Goal: Transaction & Acquisition: Purchase product/service

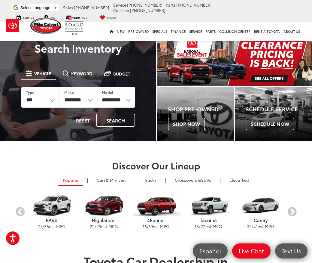
scroll to position [62, 0]
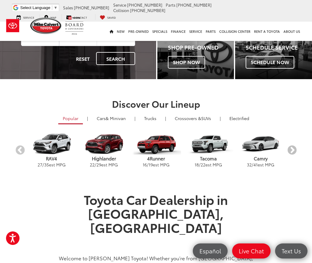
click at [294, 151] on button "Next" at bounding box center [292, 150] width 11 height 11
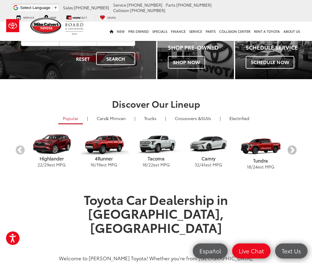
click at [294, 151] on button "Next" at bounding box center [292, 150] width 11 height 11
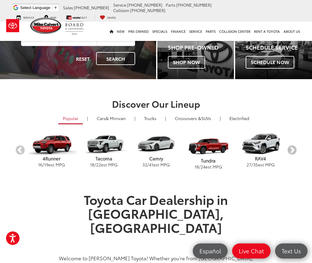
click at [294, 151] on button "Next" at bounding box center [292, 150] width 11 height 11
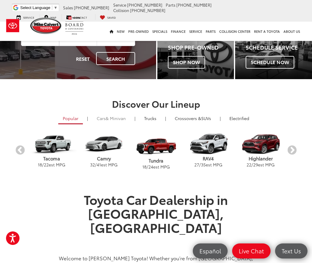
click at [130, 121] on link "Cars & Minivan" at bounding box center [111, 118] width 38 height 10
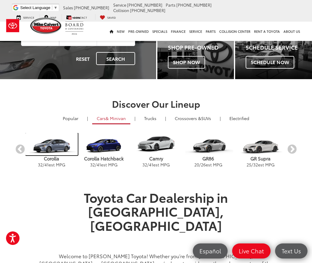
click at [61, 147] on img "carousel" at bounding box center [52, 144] width 52 height 22
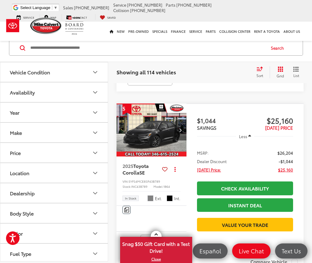
scroll to position [37, 0]
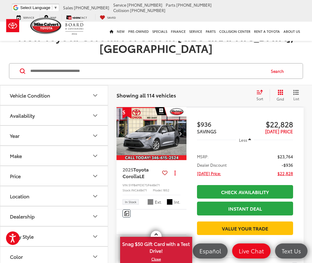
click at [259, 90] on icon "Select sort value" at bounding box center [259, 92] width 5 height 4
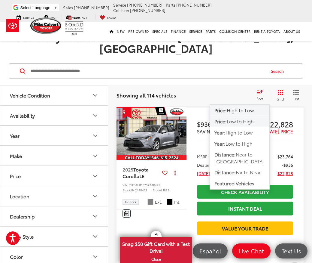
click at [252, 117] on span "Low to High" at bounding box center [240, 120] width 27 height 7
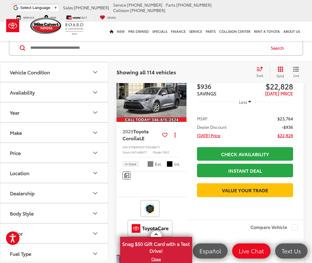
scroll to position [1064, 0]
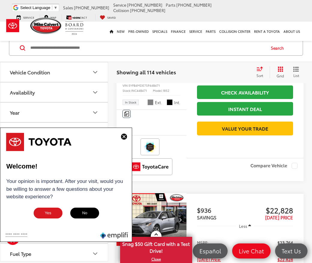
click at [127, 136] on img at bounding box center [124, 136] width 6 height 6
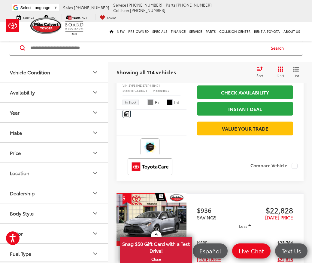
click at [221, 117] on div "Track Price $936 SAVINGS $22,828 TODAY'S PRICE Less MSRP: $23,764 Dealer Discou…" at bounding box center [245, 83] width 117 height 150
click at [134, 79] on span "Toyota Corolla" at bounding box center [136, 73] width 26 height 14
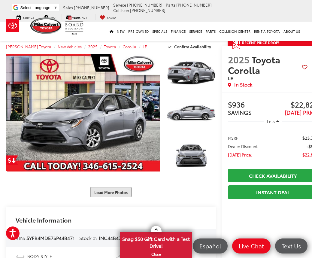
click at [116, 193] on button "Load More Photos" at bounding box center [111, 192] width 42 height 11
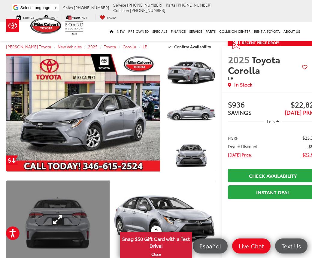
click at [61, 199] on link "Expand Photo 4" at bounding box center [58, 220] width 104 height 78
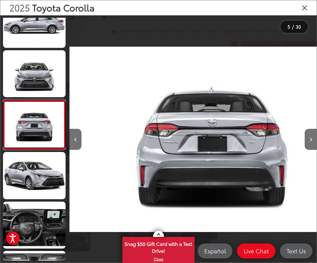
scroll to position [119, 0]
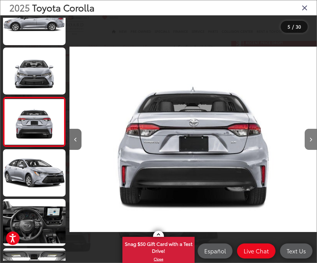
click at [306, 136] on button "Next image" at bounding box center [310, 139] width 12 height 21
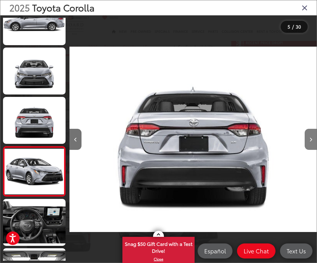
scroll to position [168, 0]
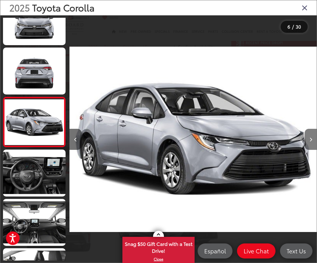
click at [306, 136] on button "Next image" at bounding box center [310, 139] width 12 height 21
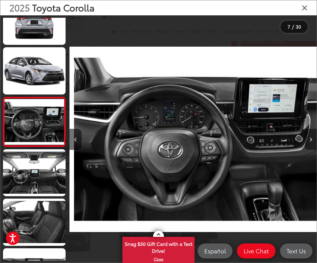
scroll to position [0, 1481]
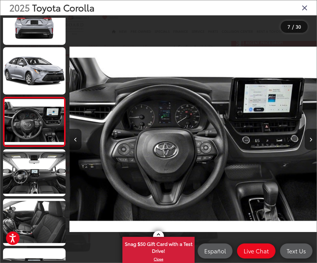
click at [306, 136] on button "Next image" at bounding box center [310, 139] width 12 height 21
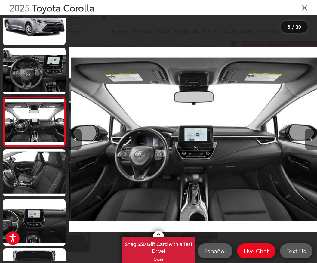
scroll to position [0, 1728]
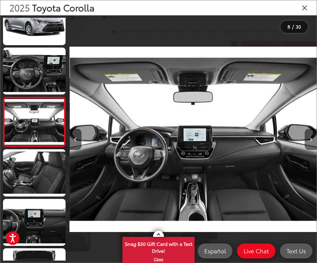
click at [306, 136] on button "Next image" at bounding box center [310, 139] width 12 height 21
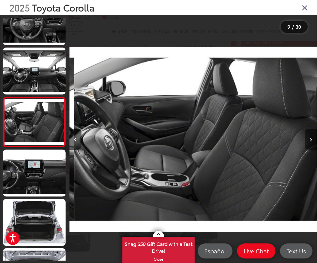
scroll to position [0, 1975]
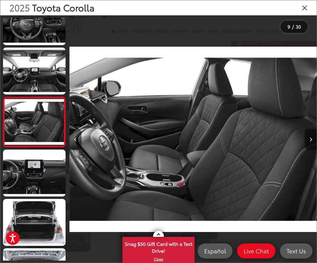
click at [306, 136] on button "Next image" at bounding box center [310, 139] width 12 height 21
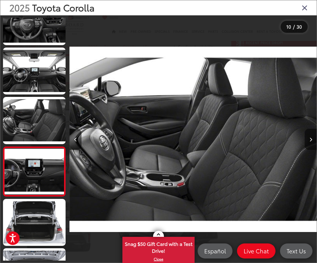
scroll to position [366, 0]
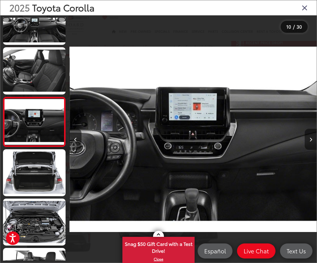
click at [306, 136] on button "Next image" at bounding box center [310, 139] width 12 height 21
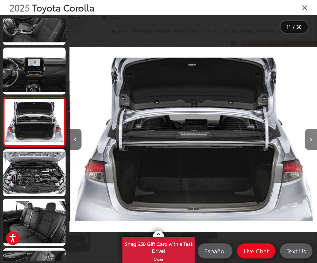
scroll to position [0, 2469]
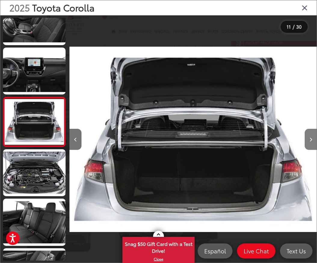
click at [306, 136] on button "Next image" at bounding box center [310, 139] width 12 height 21
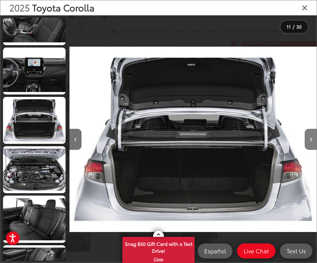
scroll to position [464, 0]
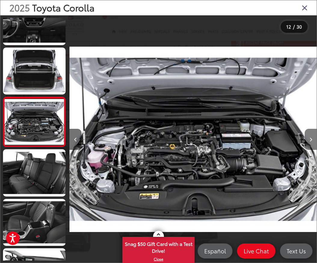
click at [306, 136] on button "Next image" at bounding box center [310, 139] width 12 height 21
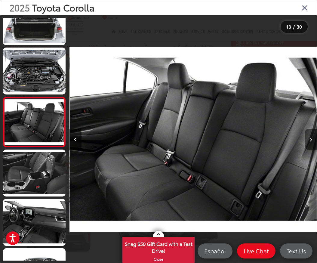
click at [306, 136] on button "Next image" at bounding box center [310, 139] width 12 height 21
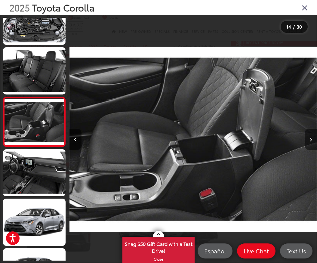
click at [306, 136] on button "Next image" at bounding box center [310, 139] width 12 height 21
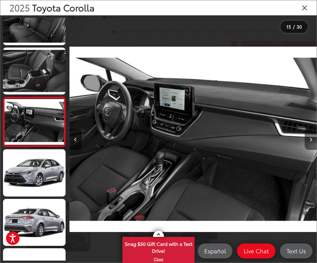
click at [306, 136] on button "Next image" at bounding box center [310, 139] width 12 height 21
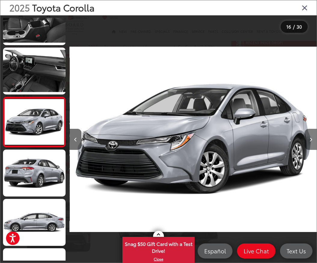
click at [306, 136] on button "Next image" at bounding box center [310, 139] width 12 height 21
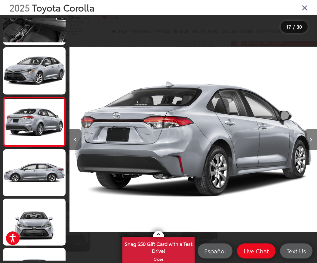
click at [306, 136] on button "Next image" at bounding box center [310, 139] width 12 height 21
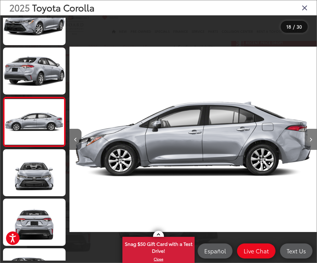
click at [309, 136] on button "Next image" at bounding box center [310, 139] width 12 height 21
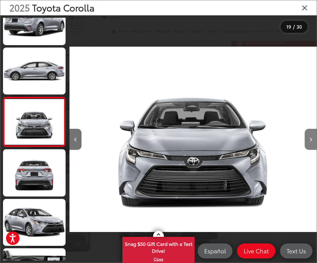
click at [311, 136] on button "Next image" at bounding box center [310, 139] width 12 height 21
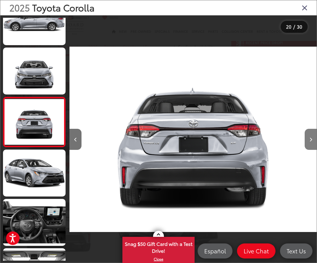
click at [311, 136] on button "Next image" at bounding box center [310, 139] width 12 height 21
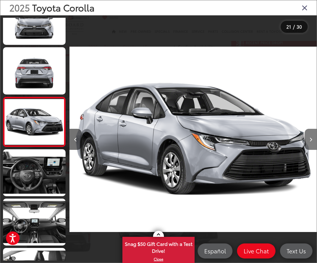
click at [311, 136] on button "Next image" at bounding box center [310, 139] width 12 height 21
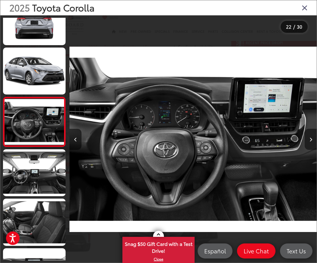
click at [311, 136] on button "Next image" at bounding box center [310, 139] width 12 height 21
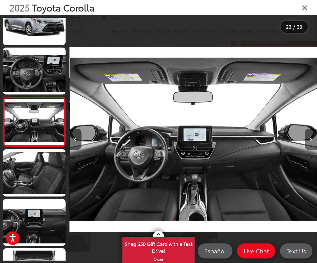
click at [311, 136] on button "Next image" at bounding box center [310, 139] width 12 height 21
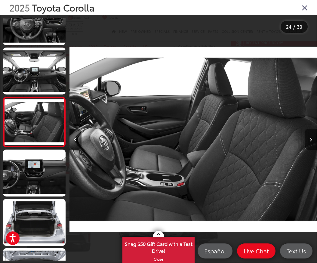
click at [311, 136] on button "Next image" at bounding box center [310, 139] width 12 height 21
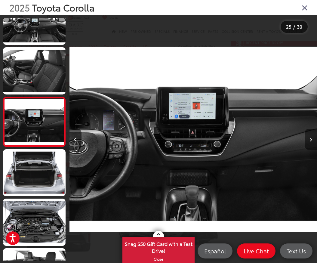
click at [311, 136] on button "Next image" at bounding box center [310, 139] width 12 height 21
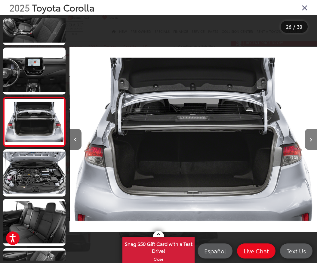
click at [311, 136] on button "Next image" at bounding box center [310, 139] width 12 height 21
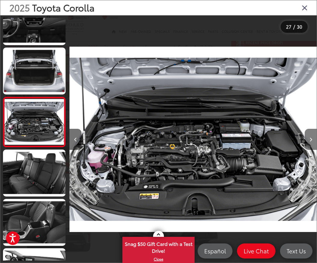
click at [311, 136] on button "Next image" at bounding box center [310, 139] width 12 height 21
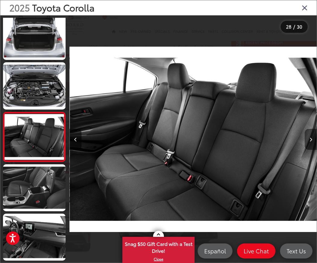
click at [311, 136] on button "Next image" at bounding box center [310, 139] width 12 height 21
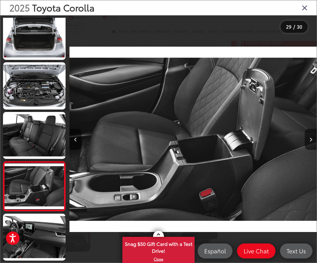
click at [311, 136] on button "Next image" at bounding box center [310, 139] width 12 height 21
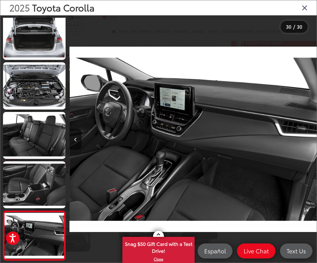
click at [311, 136] on div at bounding box center [286, 139] width 62 height 248
click at [175, 148] on img "2025 Toyota Corolla LE 29" at bounding box center [193, 139] width 247 height 236
click at [176, 145] on img "2025 Toyota Corolla LE 29" at bounding box center [193, 139] width 247 height 236
click at [75, 135] on button "Previous image" at bounding box center [75, 139] width 12 height 21
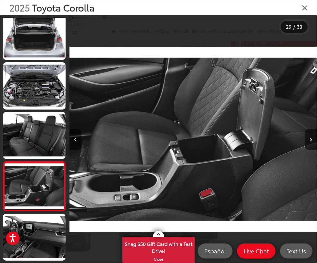
click at [75, 135] on button "Previous image" at bounding box center [75, 139] width 12 height 21
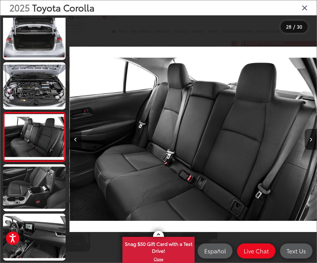
click at [75, 135] on button "Previous image" at bounding box center [75, 139] width 12 height 21
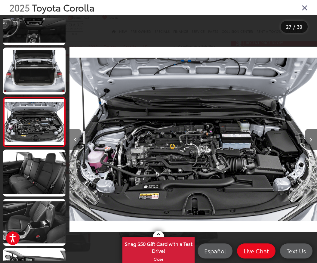
click at [75, 135] on button "Previous image" at bounding box center [75, 139] width 12 height 21
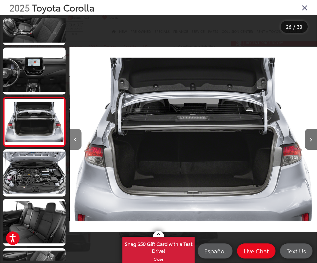
click at [75, 135] on button "Previous image" at bounding box center [75, 139] width 12 height 21
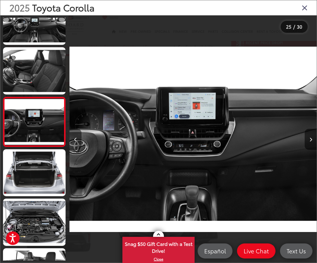
click at [75, 135] on button "Previous image" at bounding box center [75, 139] width 12 height 21
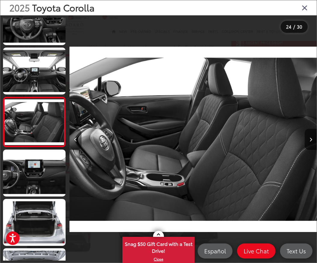
click at [75, 135] on button "Previous image" at bounding box center [75, 139] width 12 height 21
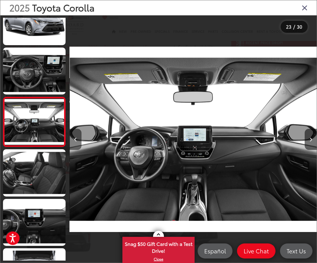
click at [75, 135] on button "Previous image" at bounding box center [75, 139] width 12 height 21
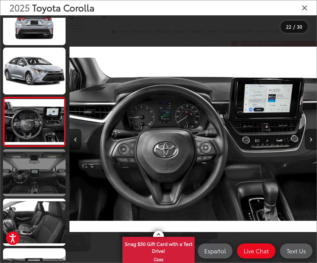
click at [26, 171] on link at bounding box center [34, 172] width 62 height 47
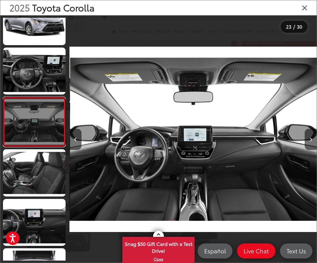
scroll to position [0, 5431]
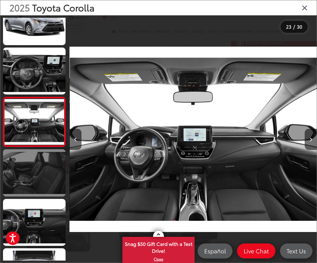
click at [26, 185] on link at bounding box center [34, 172] width 62 height 47
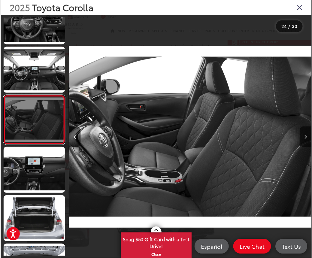
scroll to position [0, 5678]
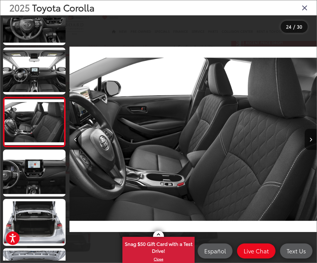
click at [304, 11] on icon "Close gallery" at bounding box center [304, 8] width 6 height 8
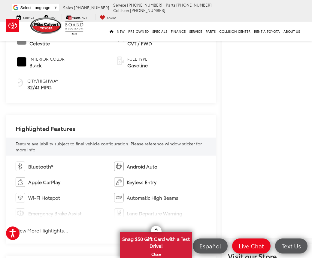
scroll to position [430, 0]
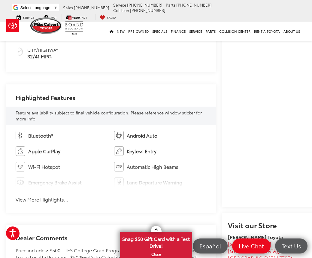
click at [59, 202] on div "Bluetooth® Android Auto Apple CarPlay Keyless Entry Wi-Fi Hotspot Automatic Hig…" at bounding box center [111, 169] width 210 height 88
click at [58, 199] on button "View More Highlights..." at bounding box center [42, 199] width 53 height 7
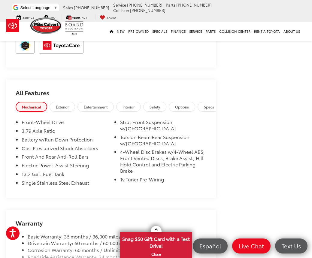
scroll to position [730, 0]
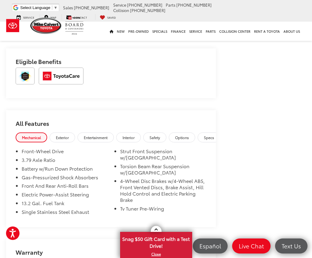
click at [61, 137] on span "Exterior" at bounding box center [62, 137] width 13 height 5
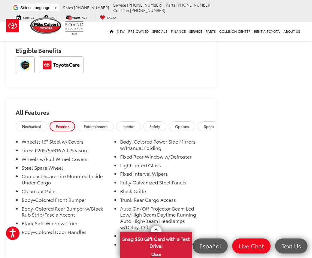
scroll to position [796, 0]
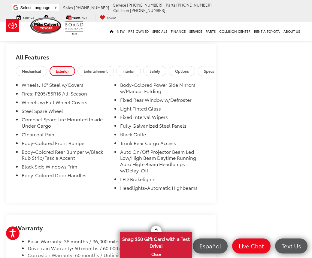
click at [107, 72] on link "Entertainment" at bounding box center [96, 71] width 36 height 10
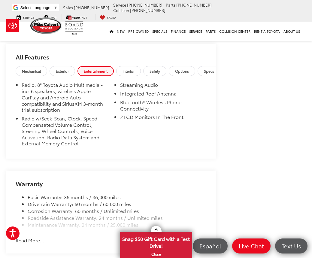
click at [133, 69] on span "Interior" at bounding box center [129, 71] width 12 height 5
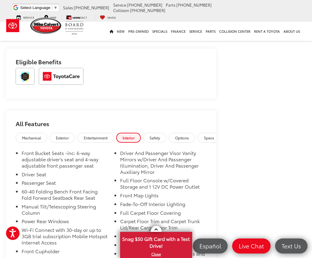
scroll to position [699, 0]
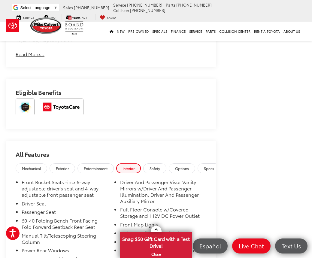
click at [155, 166] on span "Safety" at bounding box center [155, 168] width 11 height 5
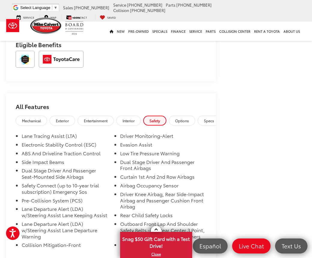
scroll to position [802, 0]
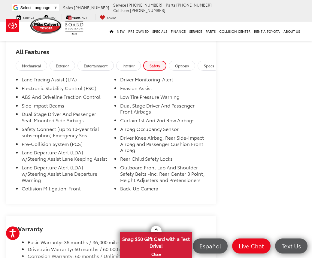
click at [189, 63] on span "Options" at bounding box center [182, 65] width 14 height 5
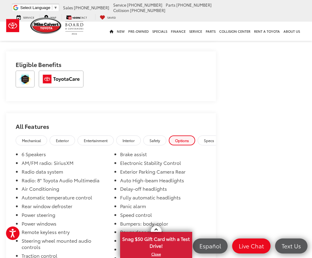
scroll to position [0, 22]
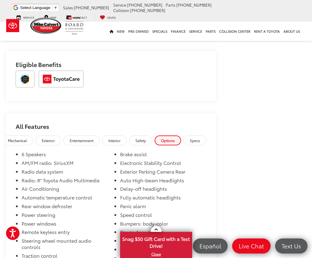
click at [204, 138] on link "Specs" at bounding box center [195, 141] width 23 height 10
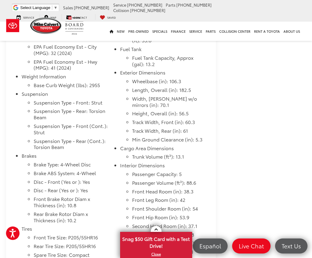
scroll to position [725, 0]
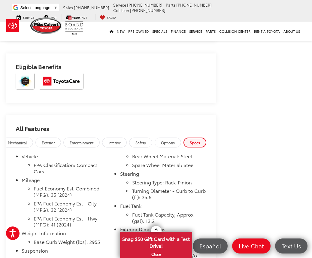
click at [164, 142] on span "Options" at bounding box center [168, 142] width 14 height 5
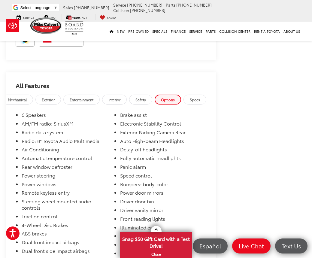
scroll to position [737, 0]
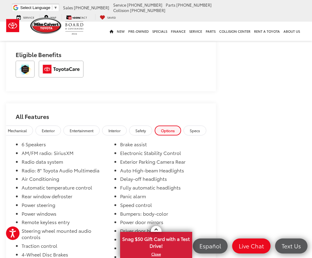
click at [135, 131] on link "Safety" at bounding box center [140, 131] width 23 height 10
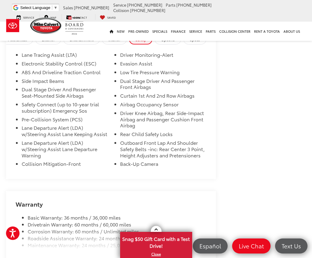
scroll to position [726, 0]
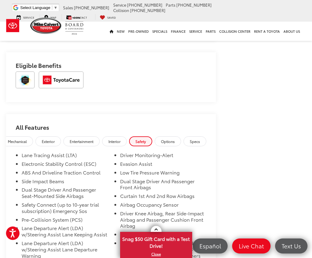
click at [111, 140] on span "Interior" at bounding box center [114, 141] width 12 height 5
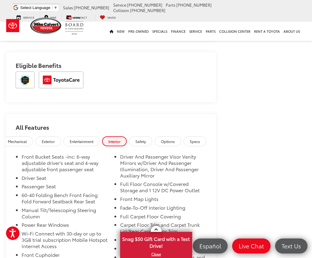
scroll to position [800, 0]
